Goal: Task Accomplishment & Management: Complete application form

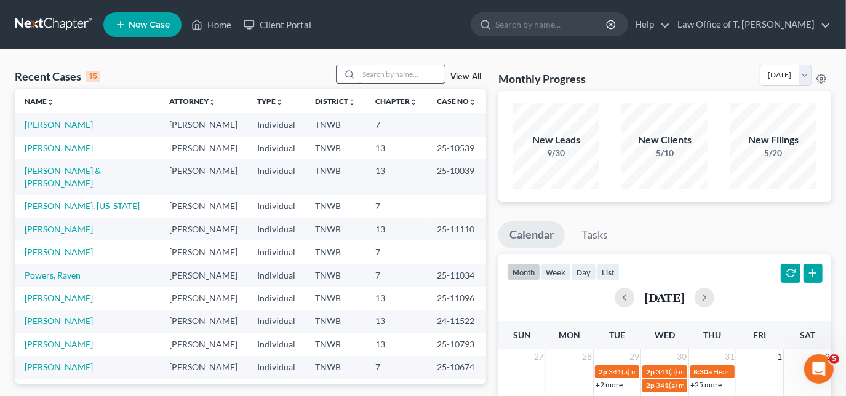
click at [373, 73] on input "search" at bounding box center [402, 74] width 86 height 18
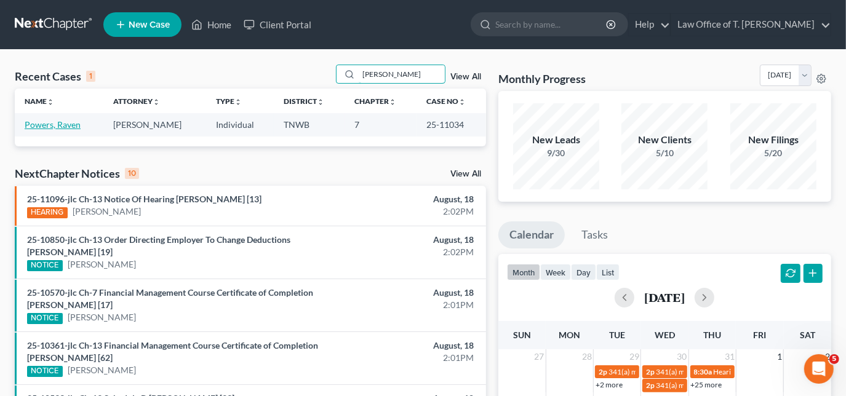
type input "[PERSON_NAME]"
click at [71, 129] on link "Powers, Raven" at bounding box center [53, 124] width 56 height 10
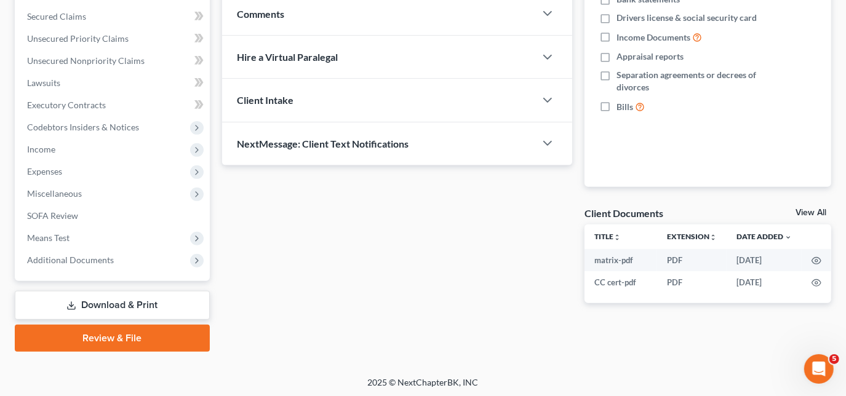
scroll to position [257, 0]
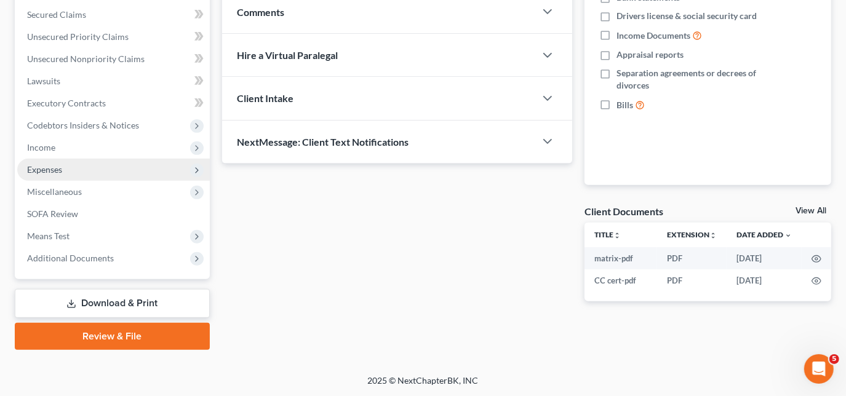
click at [50, 173] on span "Expenses" at bounding box center [44, 169] width 35 height 10
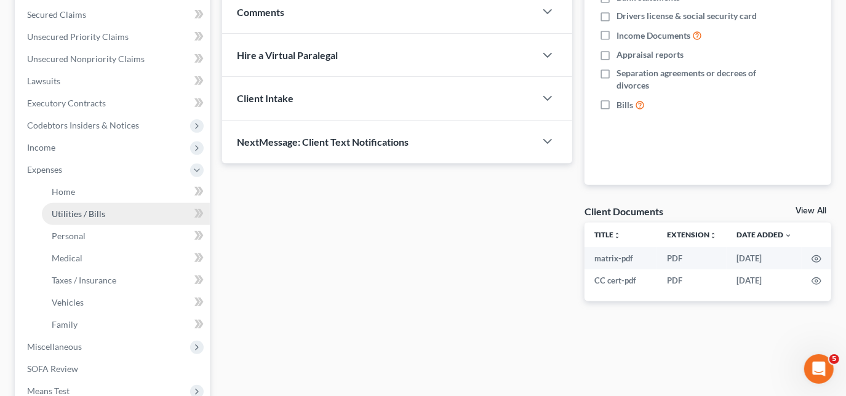
click at [69, 203] on link "Utilities / Bills" at bounding box center [126, 214] width 168 height 22
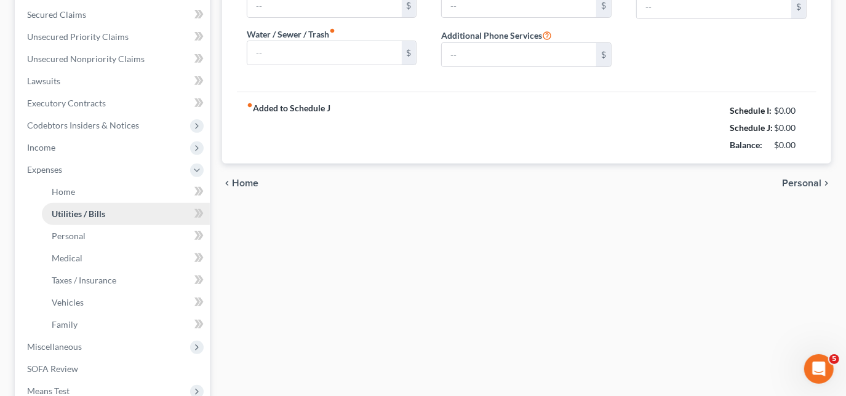
type input "150.00"
type input "0.00"
type input "30.00"
type input "55.00"
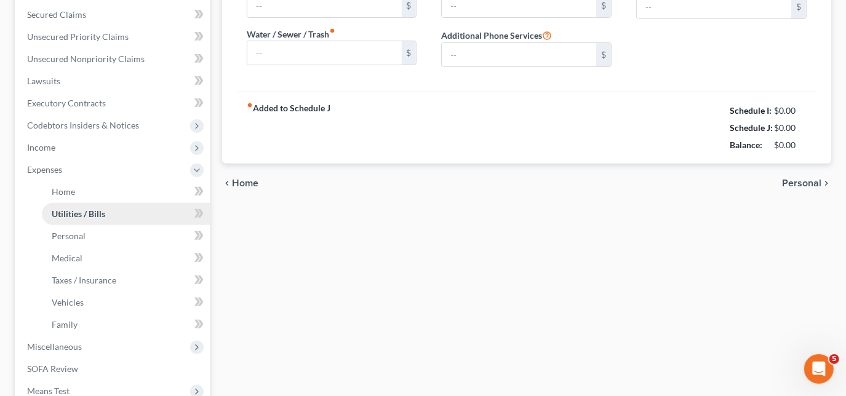
type input "0.00"
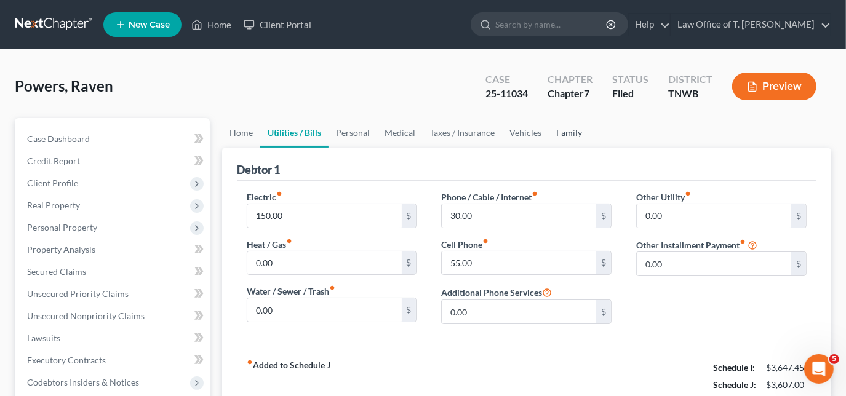
click at [569, 135] on link "Family" at bounding box center [569, 133] width 41 height 30
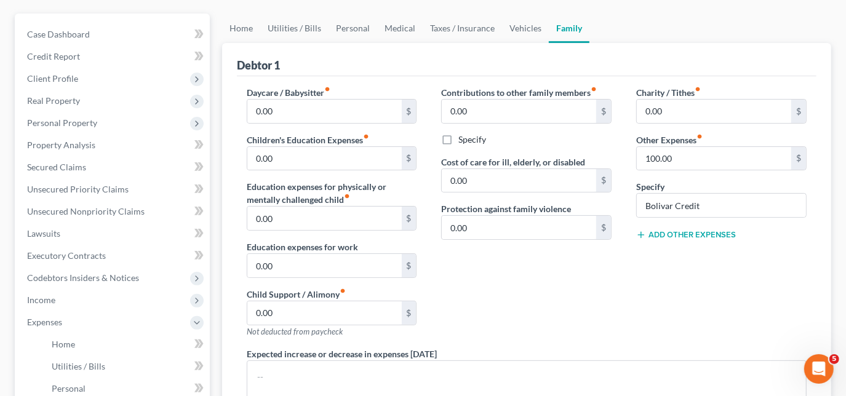
scroll to position [111, 0]
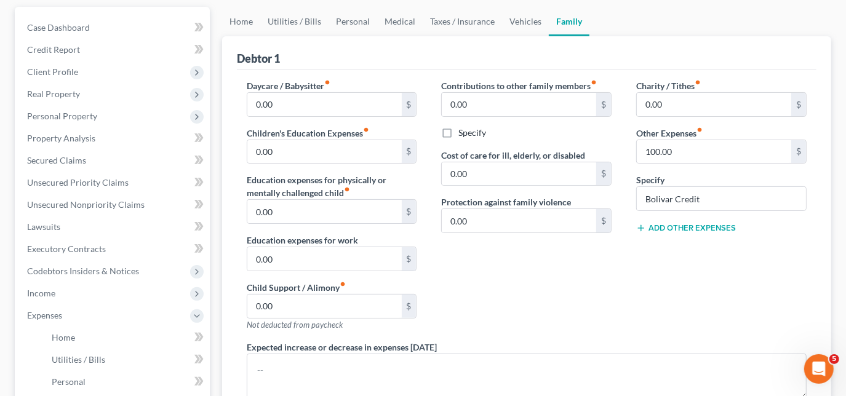
click at [680, 225] on button "Add Other Expenses" at bounding box center [686, 228] width 100 height 10
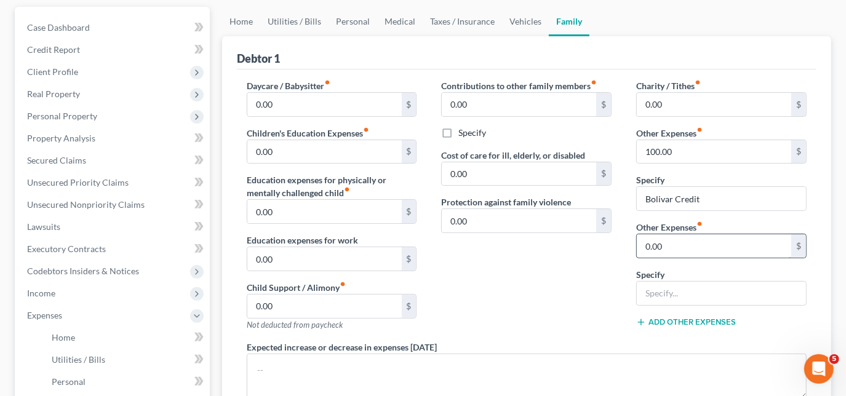
click at [671, 246] on input "0.00" at bounding box center [714, 245] width 154 height 23
type input "73.33"
click at [715, 293] on input "text" at bounding box center [721, 293] width 169 height 23
type input "World Finance"
click at [231, 18] on link "Home" at bounding box center [241, 22] width 38 height 30
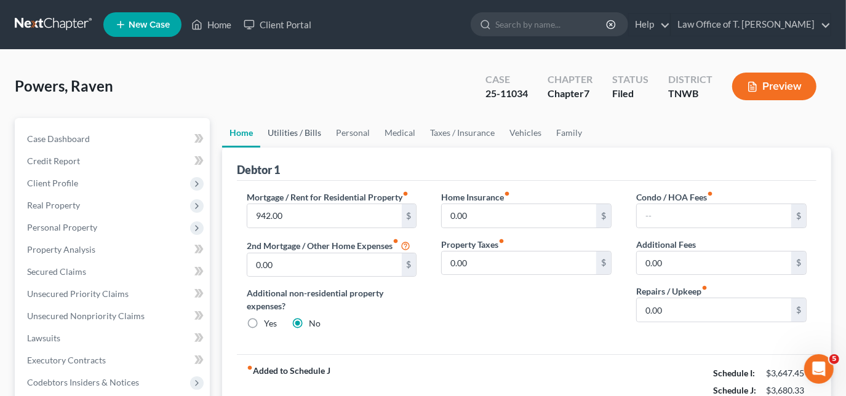
click at [305, 130] on link "Utilities / Bills" at bounding box center [294, 133] width 68 height 30
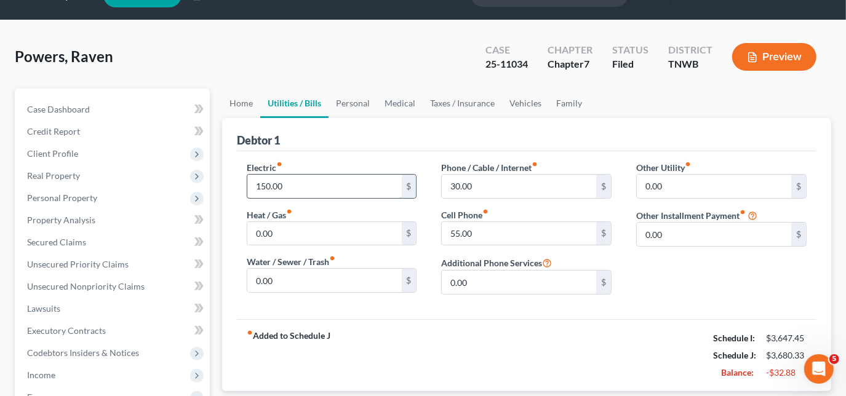
scroll to position [55, 0]
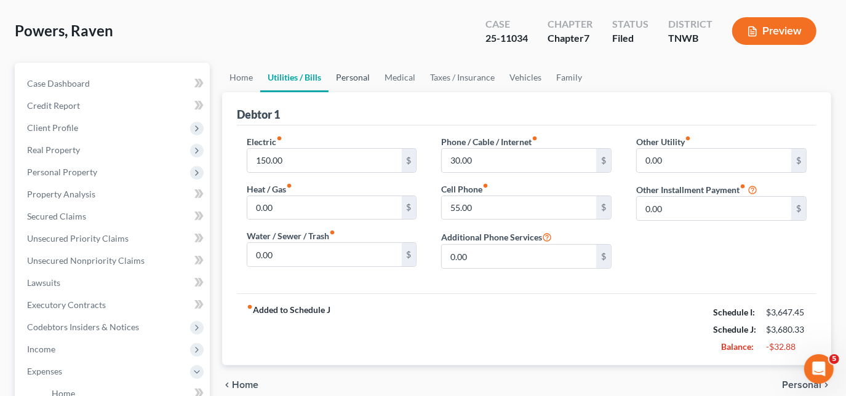
click at [349, 73] on link "Personal" at bounding box center [353, 78] width 49 height 30
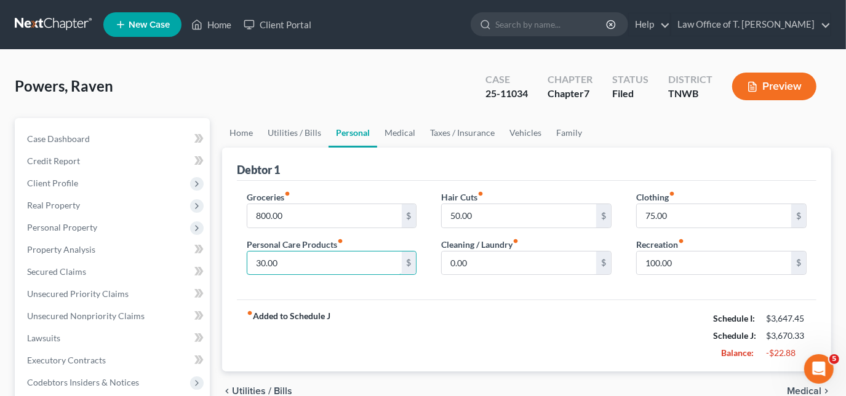
type input "30.00"
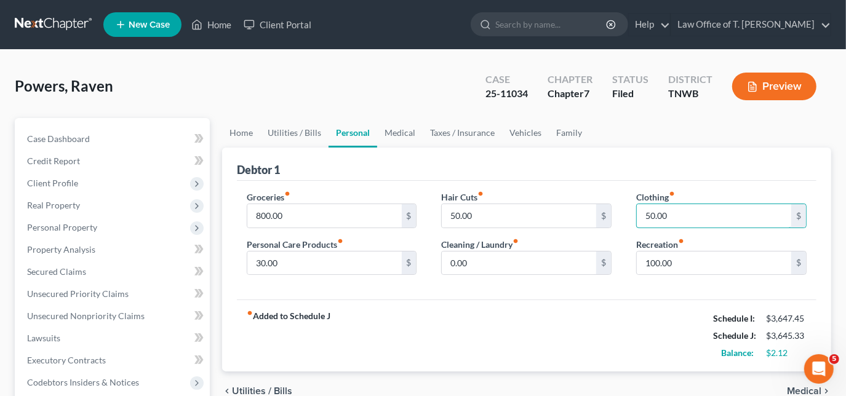
type input "50.00"
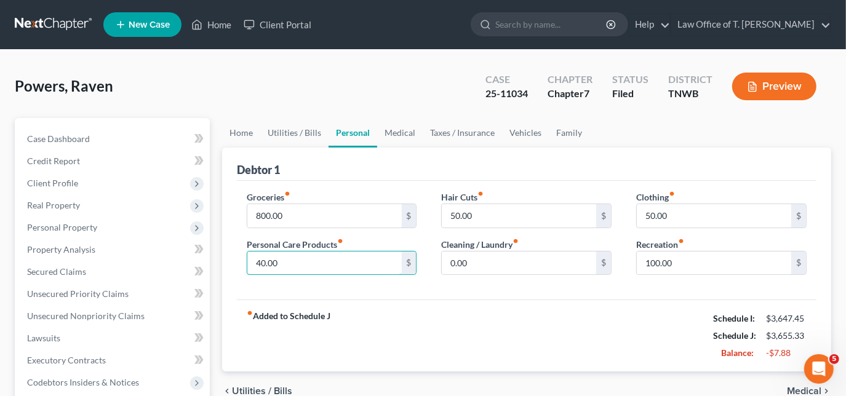
type input "40.00"
type input "50.00"
click at [682, 221] on input "50.00" at bounding box center [714, 215] width 154 height 23
type input "60.00"
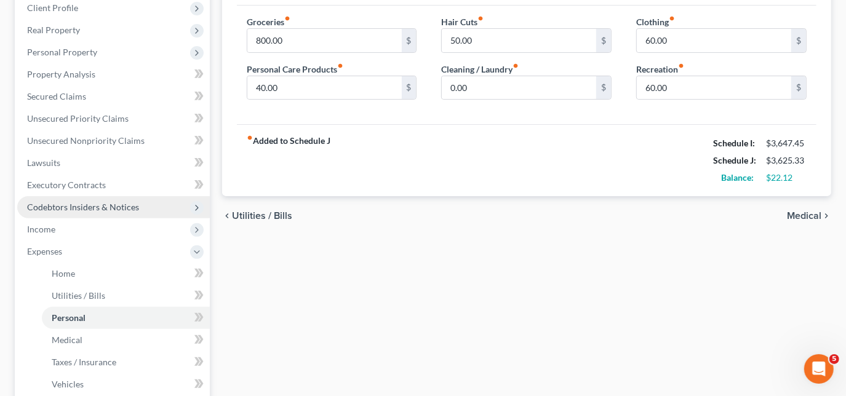
scroll to position [223, 0]
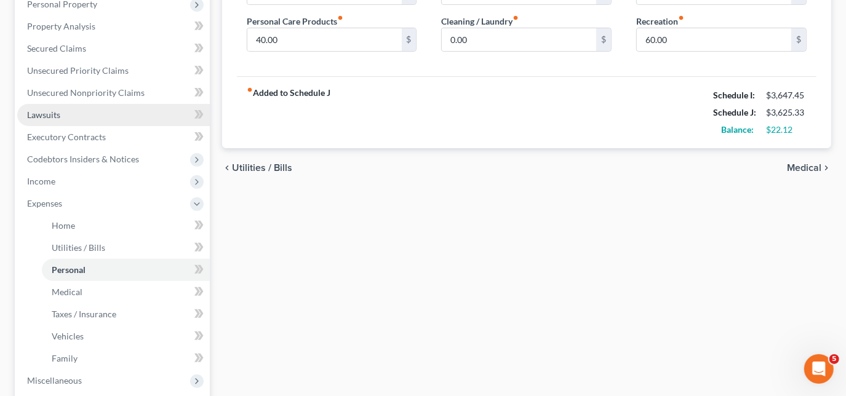
click at [62, 108] on link "Lawsuits" at bounding box center [113, 115] width 193 height 22
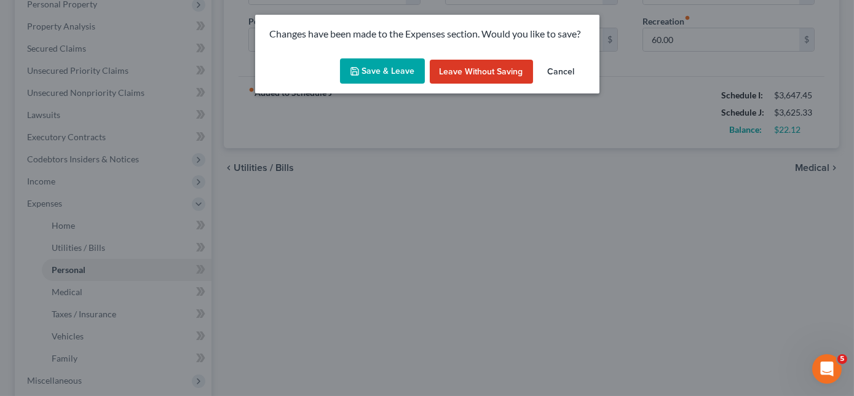
click at [385, 76] on button "Save & Leave" at bounding box center [382, 71] width 85 height 26
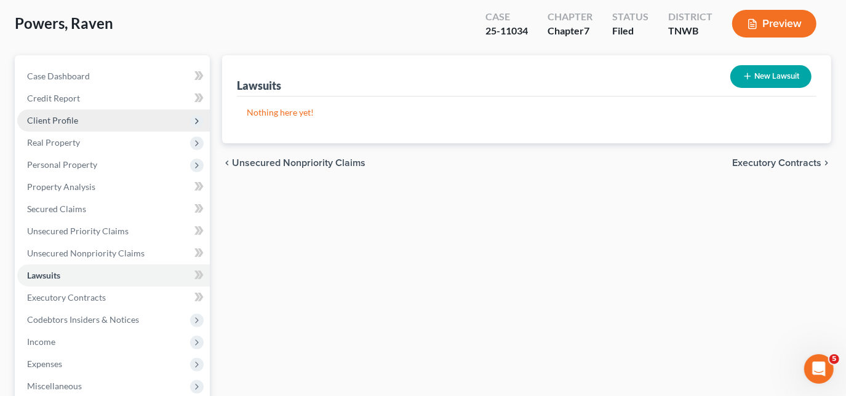
scroll to position [257, 0]
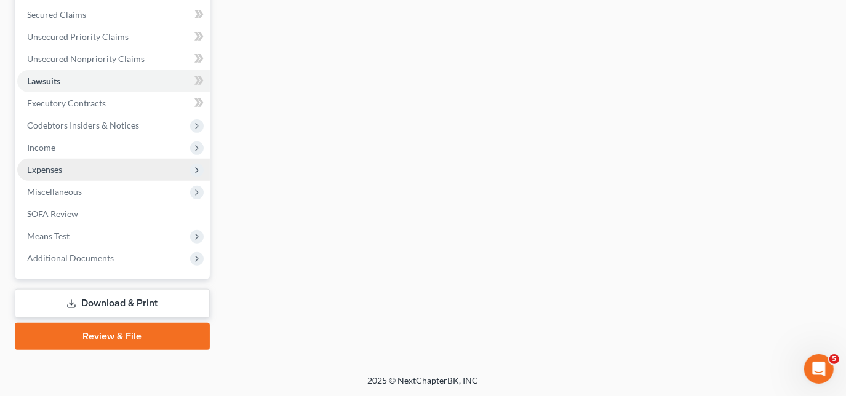
click at [61, 164] on span "Expenses" at bounding box center [44, 169] width 35 height 10
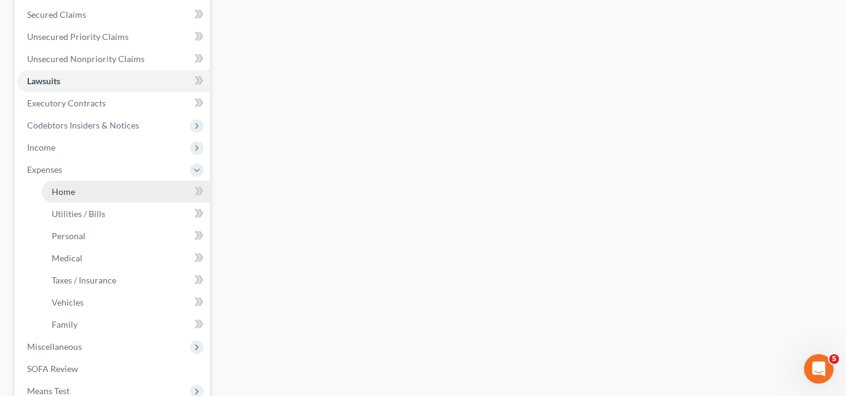
click at [105, 181] on link "Home" at bounding box center [126, 192] width 168 height 22
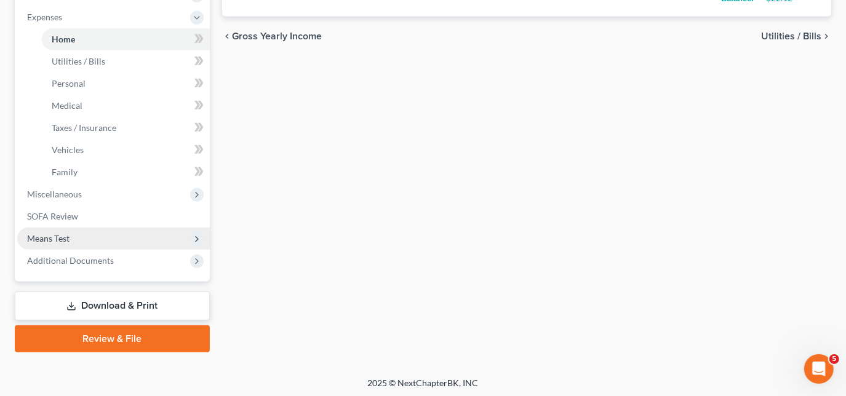
scroll to position [412, 0]
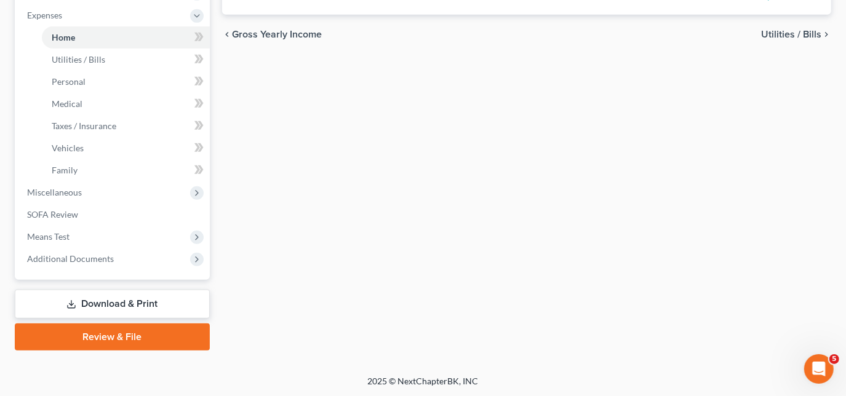
click at [87, 306] on link "Download & Print" at bounding box center [112, 304] width 195 height 29
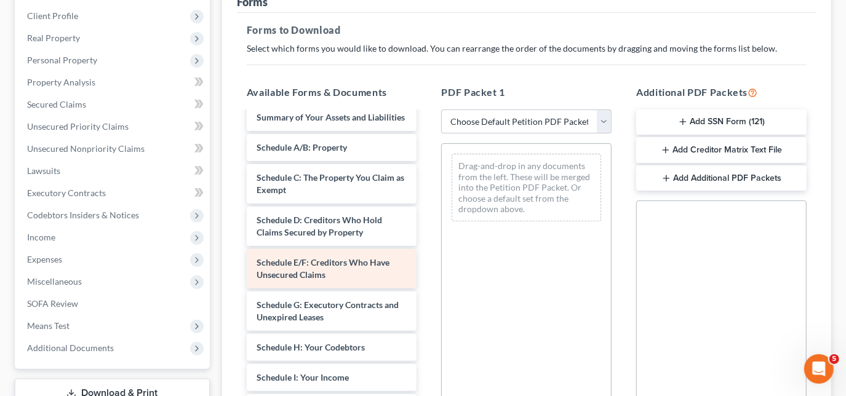
scroll to position [167, 0]
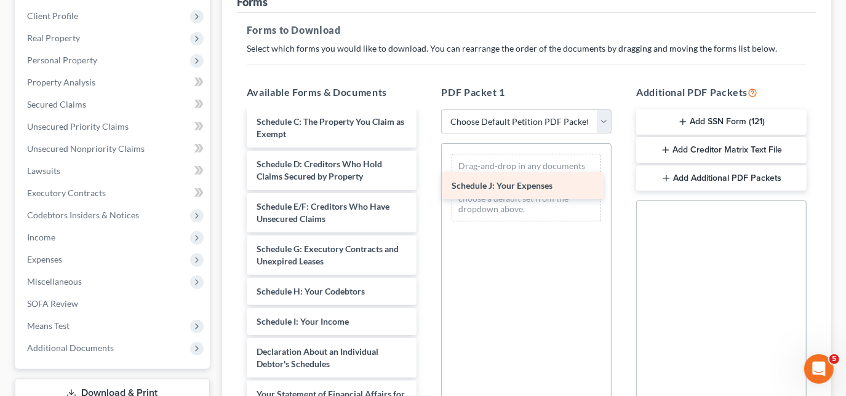
drag, startPoint x: 291, startPoint y: 360, endPoint x: 486, endPoint y: 183, distance: 263.1
click at [427, 183] on div "Schedule J: Your Expenses matrix-pdf CC cert-pdf Voluntary Petition for Individ…" at bounding box center [332, 297] width 190 height 705
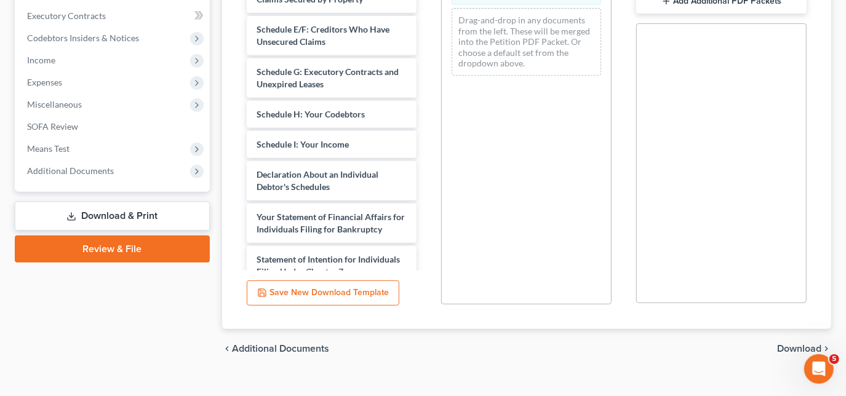
scroll to position [362, 0]
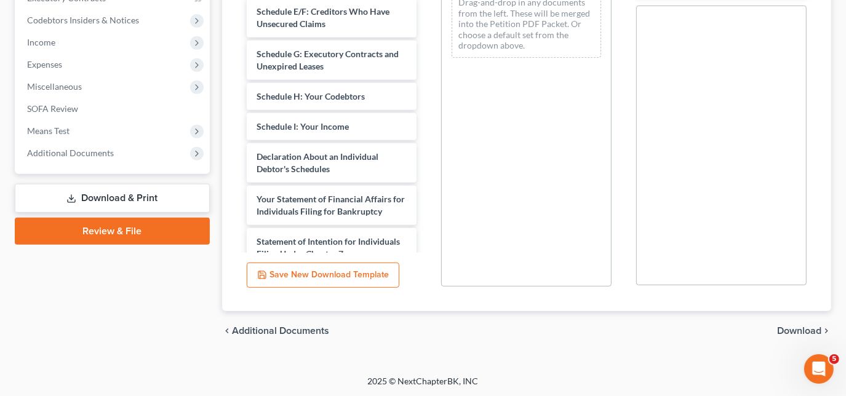
click at [791, 326] on span "Download" at bounding box center [799, 331] width 44 height 10
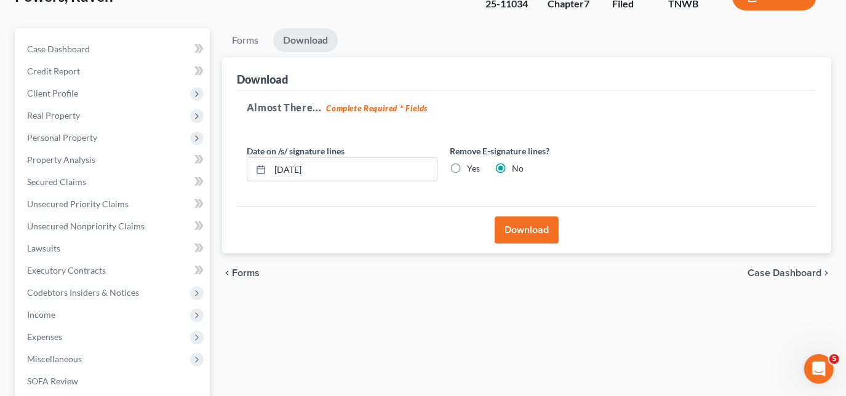
scroll to position [89, 0]
click at [499, 241] on button "Download" at bounding box center [527, 230] width 64 height 27
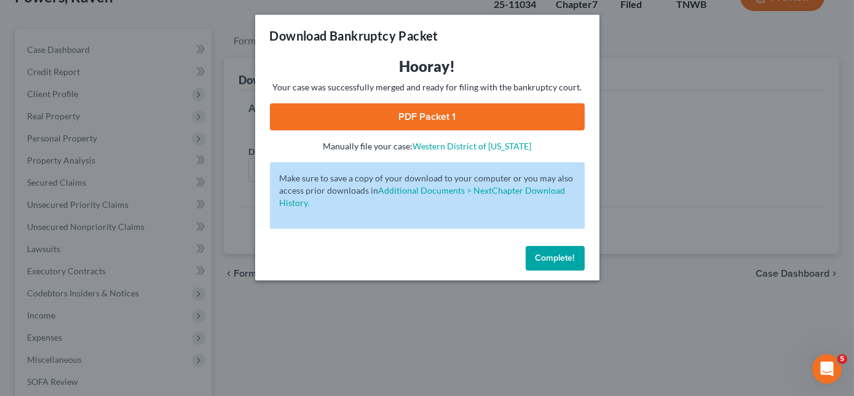
click at [458, 114] on link "PDF Packet 1" at bounding box center [427, 116] width 315 height 27
click at [556, 259] on span "Complete!" at bounding box center [555, 258] width 39 height 10
